Goal: Task Accomplishment & Management: Manage account settings

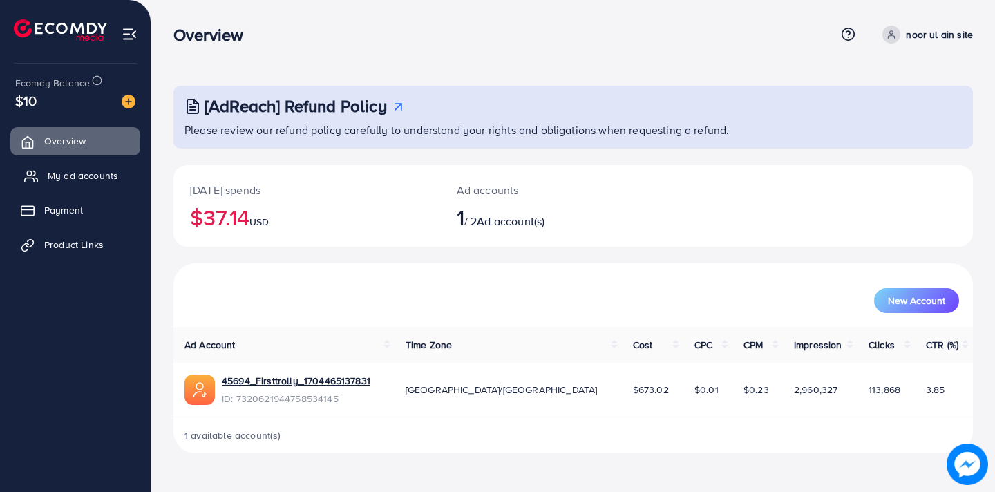
click at [91, 188] on link "My ad accounts" at bounding box center [75, 176] width 130 height 28
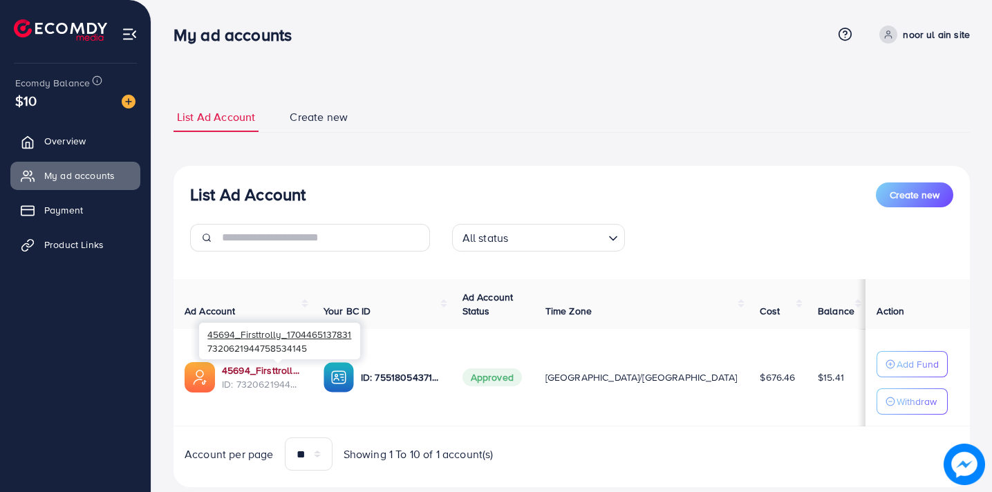
scroll to position [34, 0]
